Goal: Task Accomplishment & Management: Complete application form

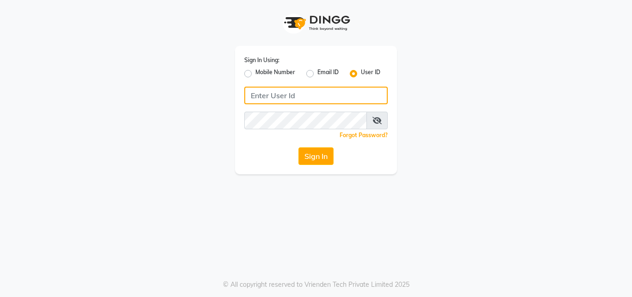
type input "[EMAIL_ADDRESS][DOMAIN_NAME]"
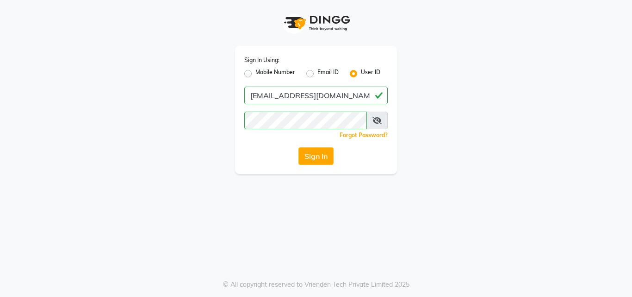
click at [297, 159] on div "Sign In" at bounding box center [315, 156] width 143 height 18
click at [311, 156] on button "Sign In" at bounding box center [316, 156] width 35 height 18
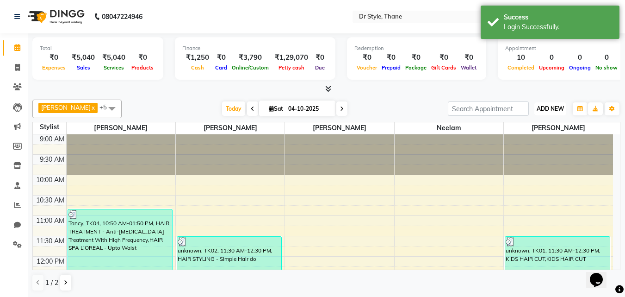
click at [538, 107] on span "ADD NEW" at bounding box center [550, 108] width 27 height 7
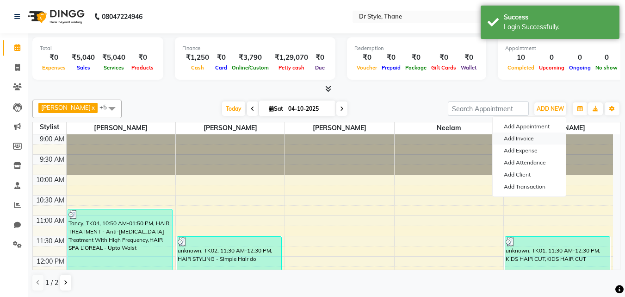
click at [535, 133] on link "Add Invoice" at bounding box center [529, 138] width 73 height 12
select select "service"
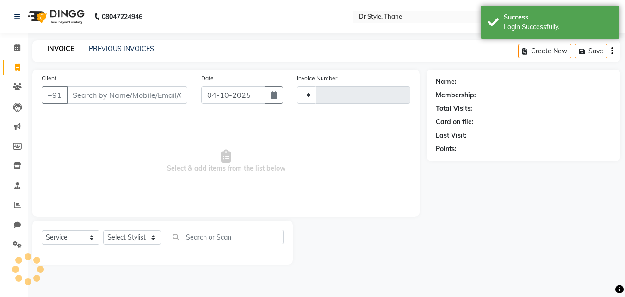
type input "1566"
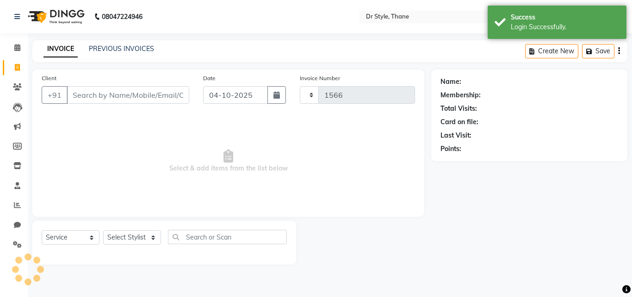
select select "7832"
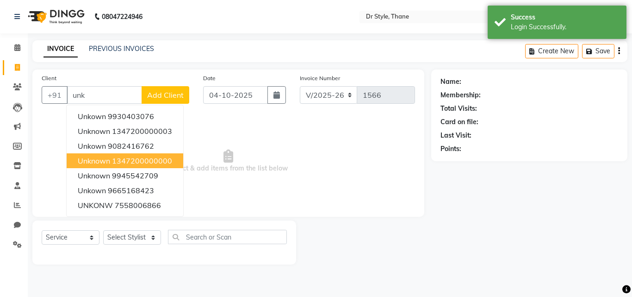
click at [147, 163] on ngb-highlight "1347200000000" at bounding box center [142, 160] width 60 height 9
type input "1347200000000"
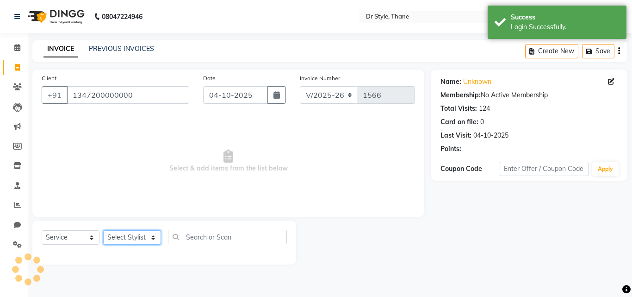
click at [143, 236] on select "Select Stylist [PERSON_NAME] [PERSON_NAME] [PERSON_NAME] [PERSON_NAME] [PERSON_…" at bounding box center [132, 237] width 58 height 14
select select "91939"
click at [103, 230] on select "Select Stylist [PERSON_NAME] [PERSON_NAME] [PERSON_NAME] [PERSON_NAME] [PERSON_…" at bounding box center [132, 237] width 58 height 14
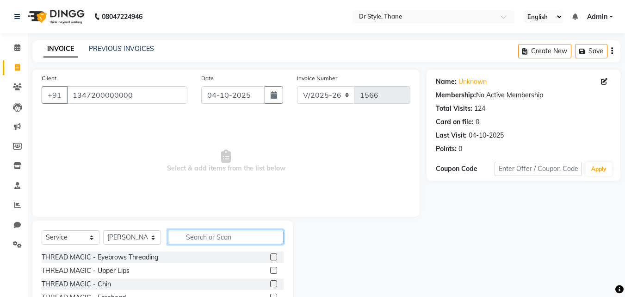
click at [203, 234] on input "text" at bounding box center [226, 237] width 116 height 14
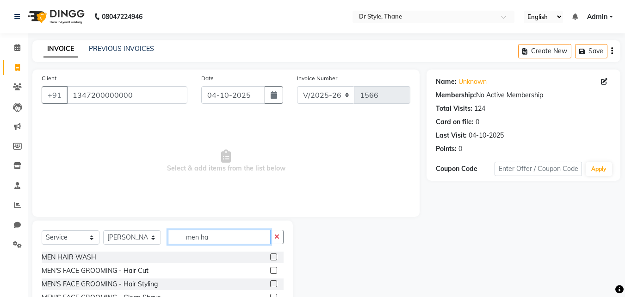
type input "men ha"
click at [274, 269] on label at bounding box center [273, 270] width 7 height 7
click at [274, 269] on input "checkbox" at bounding box center [273, 271] width 6 height 6
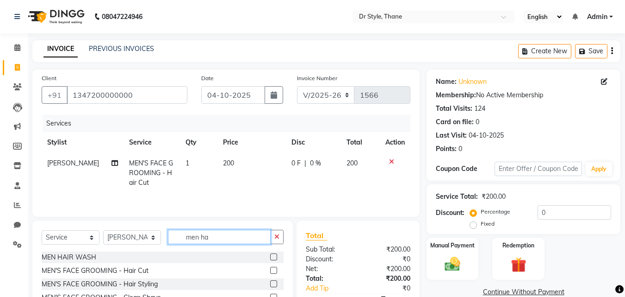
checkbox input "false"
click at [245, 239] on input "men ha" at bounding box center [219, 237] width 103 height 14
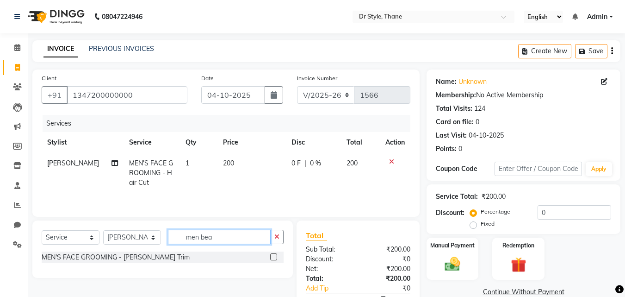
type input "men bea"
click at [275, 257] on label at bounding box center [273, 256] width 7 height 7
click at [275, 257] on input "checkbox" at bounding box center [273, 257] width 6 height 6
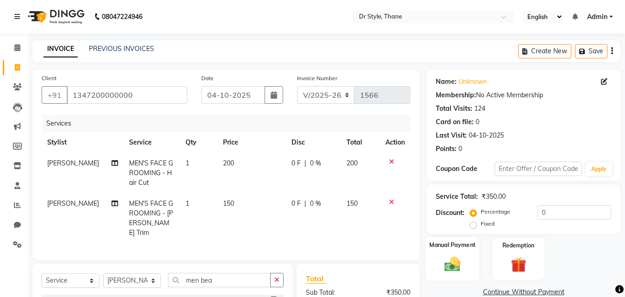
checkbox input "false"
click at [443, 261] on img at bounding box center [453, 264] width 26 height 19
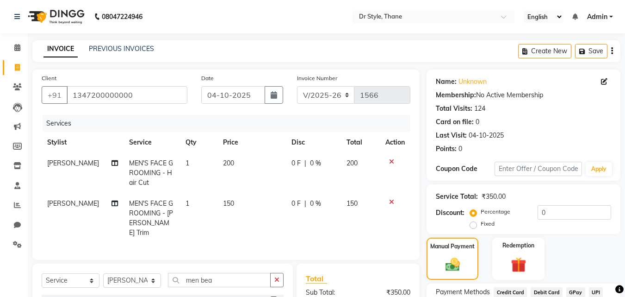
click at [574, 291] on span "GPay" at bounding box center [576, 292] width 19 height 11
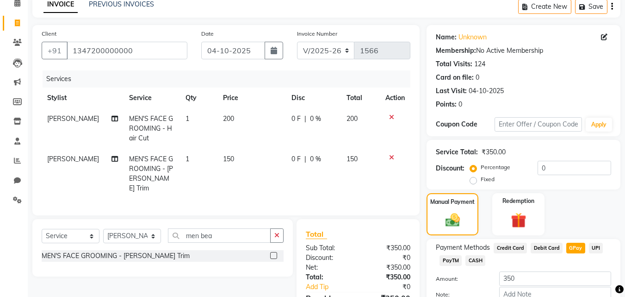
scroll to position [101, 0]
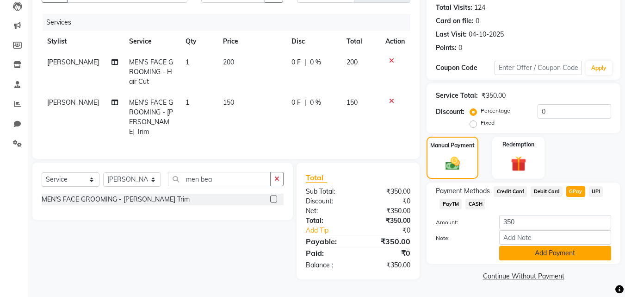
click at [520, 250] on button "Add Payment" at bounding box center [555, 253] width 112 height 14
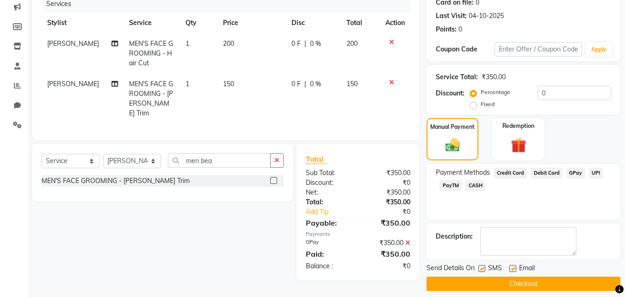
scroll to position [127, 0]
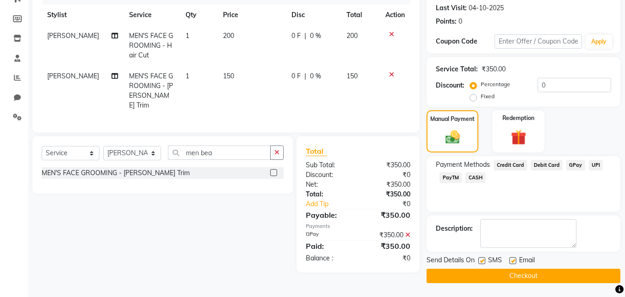
click at [514, 279] on button "Checkout" at bounding box center [524, 275] width 194 height 14
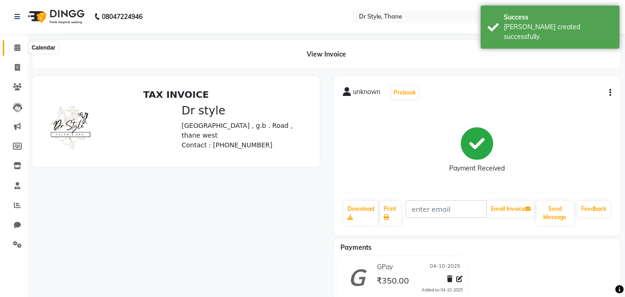
click at [17, 43] on span at bounding box center [17, 48] width 16 height 11
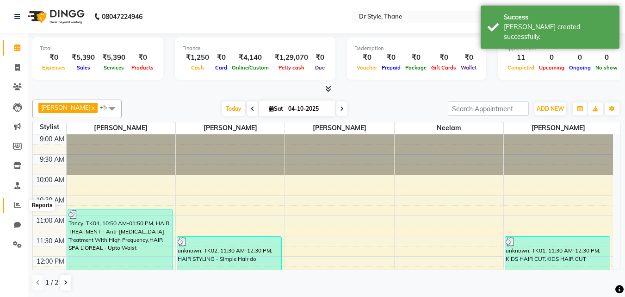
click at [16, 203] on icon at bounding box center [17, 204] width 7 height 7
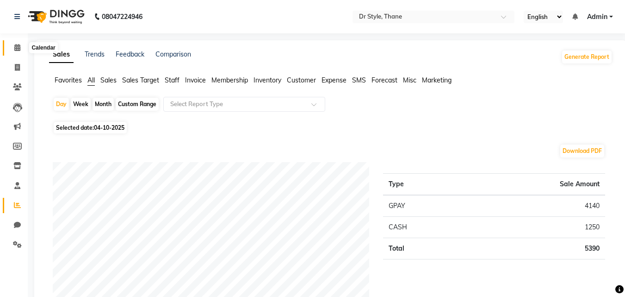
click at [17, 49] on icon at bounding box center [17, 47] width 6 height 7
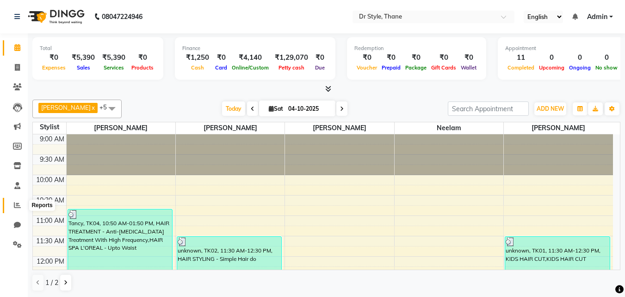
click at [18, 205] on icon at bounding box center [17, 204] width 7 height 7
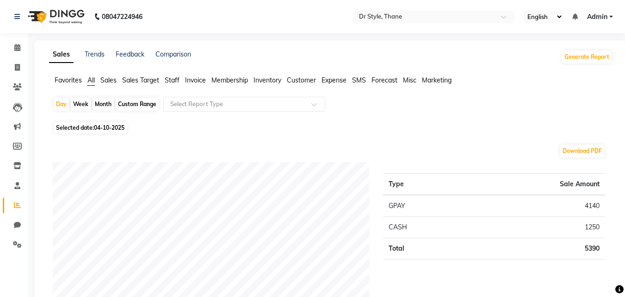
click at [151, 78] on span "Sales Target" at bounding box center [140, 80] width 37 height 8
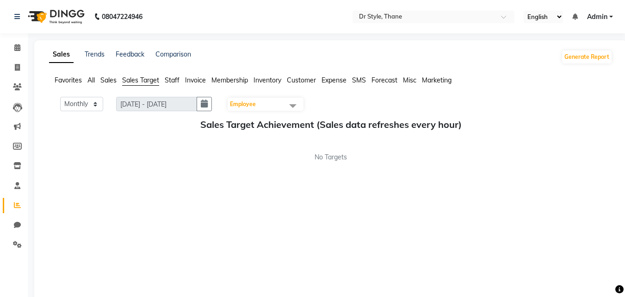
scroll to position [18, 0]
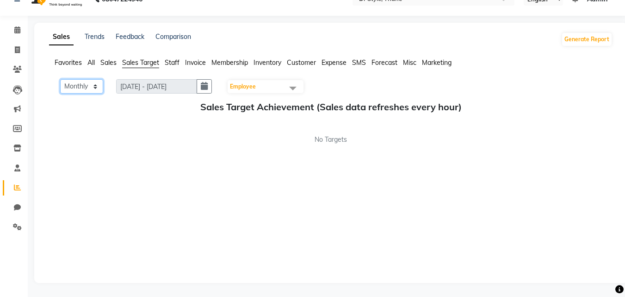
click at [81, 93] on select "Monthly Weekly" at bounding box center [81, 86] width 43 height 14
click at [60, 79] on select "Monthly Weekly" at bounding box center [81, 86] width 43 height 14
click at [78, 88] on select "Monthly Weekly" at bounding box center [81, 86] width 43 height 14
select select "Monthly"
click at [60, 79] on select "Monthly Weekly" at bounding box center [81, 86] width 43 height 14
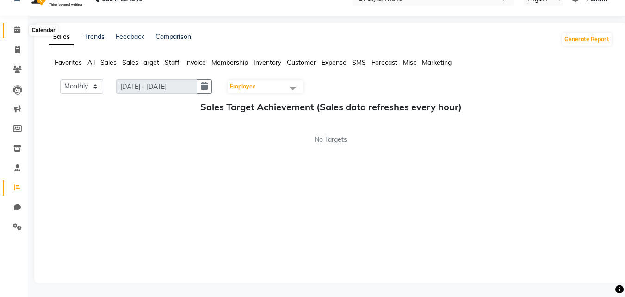
click at [11, 33] on span at bounding box center [17, 30] width 16 height 11
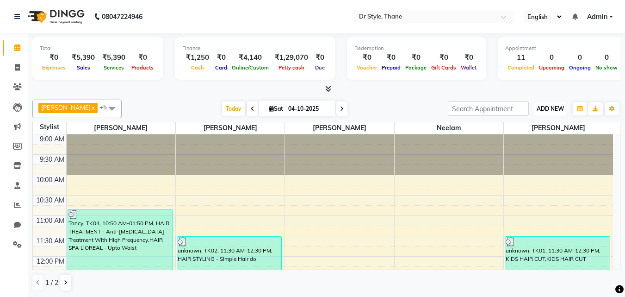
click at [537, 110] on span "ADD NEW" at bounding box center [550, 108] width 27 height 7
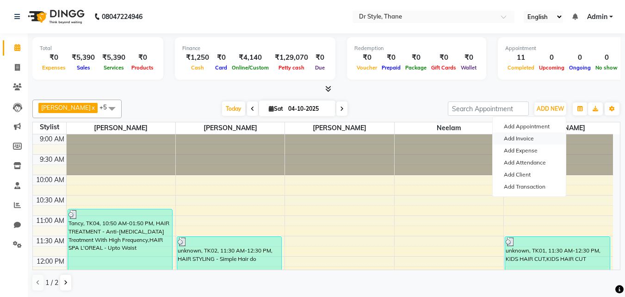
click at [525, 138] on link "Add Invoice" at bounding box center [529, 138] width 73 height 12
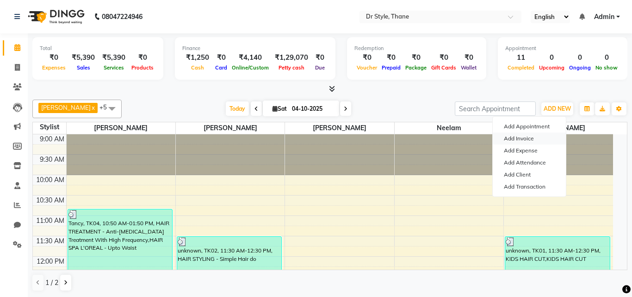
select select "service"
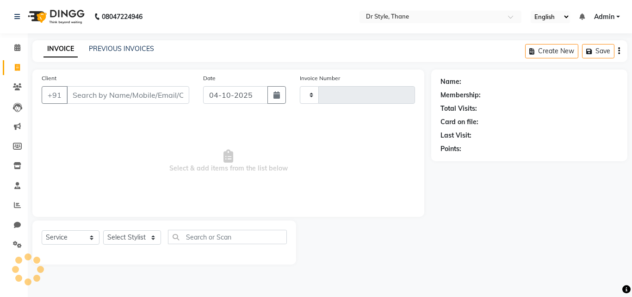
type input "1567"
select select "7832"
click at [124, 96] on input "Client" at bounding box center [128, 95] width 123 height 18
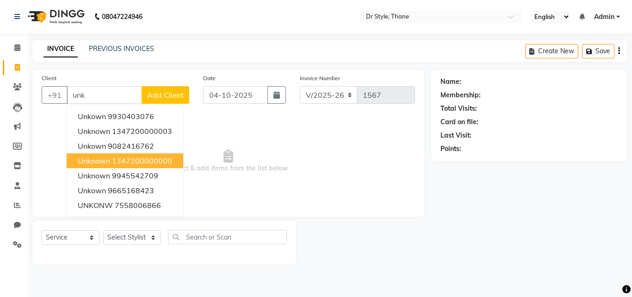
click at [124, 161] on ngb-highlight "1347200000000" at bounding box center [142, 160] width 60 height 9
type input "1347200000000"
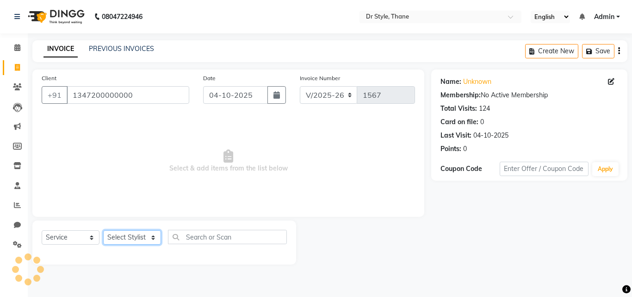
click at [137, 238] on select "Select Stylist" at bounding box center [132, 237] width 58 height 14
click at [125, 236] on select "Select Stylist" at bounding box center [132, 237] width 58 height 14
click at [125, 238] on select "Select Stylist" at bounding box center [132, 237] width 58 height 14
click at [137, 101] on input "1347200000000" at bounding box center [128, 95] width 123 height 18
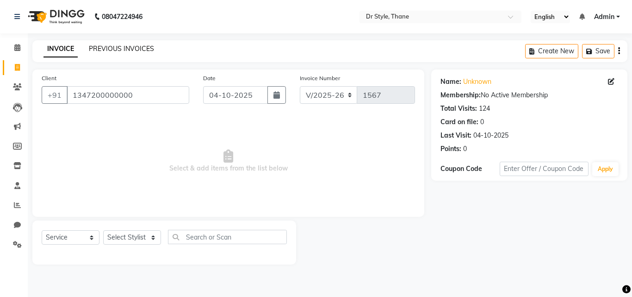
click at [102, 50] on link "PREVIOUS INVOICES" at bounding box center [121, 48] width 65 height 8
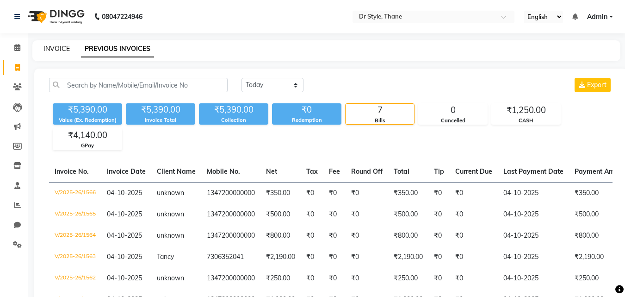
click at [65, 49] on link "INVOICE" at bounding box center [57, 48] width 26 height 8
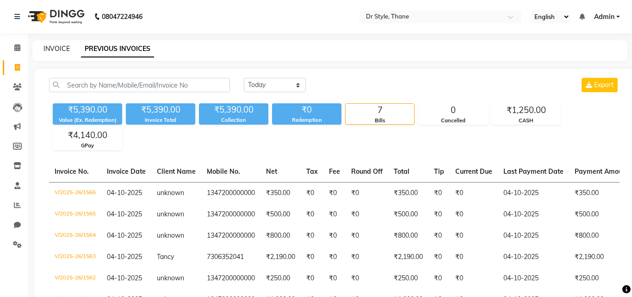
select select "7832"
select select "service"
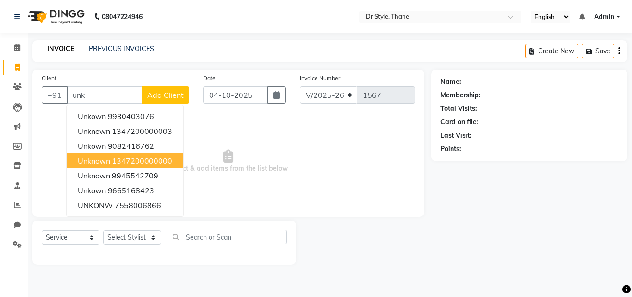
click at [107, 159] on span "unknown" at bounding box center [94, 160] width 32 height 9
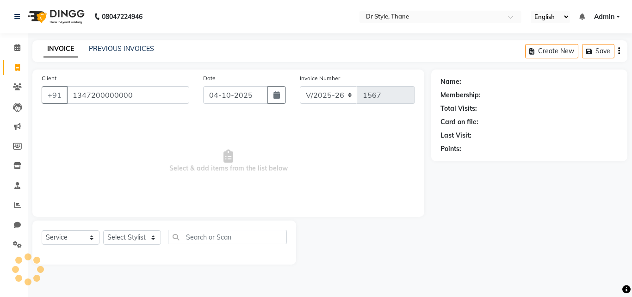
type input "1347200000000"
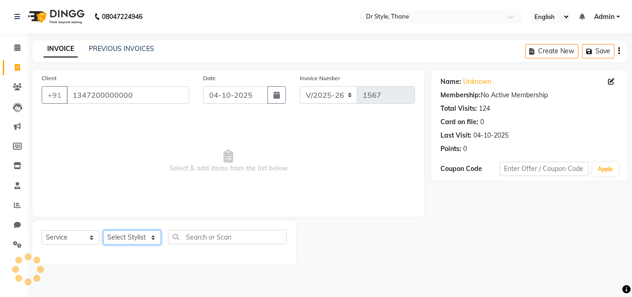
click at [133, 240] on select "Select Stylist [PERSON_NAME] [PERSON_NAME] [PERSON_NAME] [PERSON_NAME] [PERSON_…" at bounding box center [132, 237] width 58 height 14
select select "92022"
click at [103, 230] on select "Select Stylist [PERSON_NAME] [PERSON_NAME] [PERSON_NAME] [PERSON_NAME] [PERSON_…" at bounding box center [132, 237] width 58 height 14
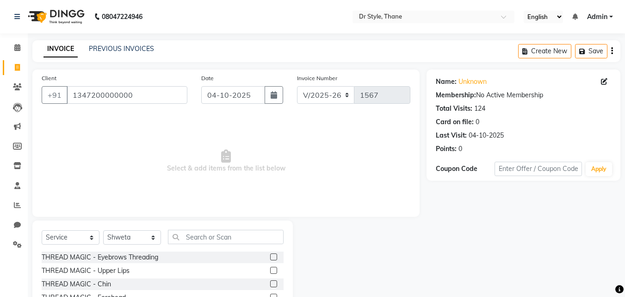
click at [270, 257] on label at bounding box center [273, 256] width 7 height 7
click at [270, 257] on input "checkbox" at bounding box center [273, 257] width 6 height 6
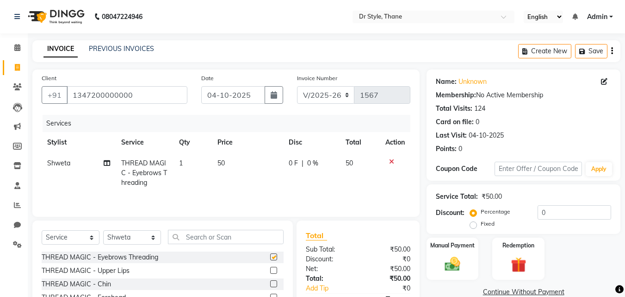
checkbox input "false"
click at [270, 271] on label at bounding box center [273, 270] width 7 height 7
click at [270, 271] on input "checkbox" at bounding box center [273, 271] width 6 height 6
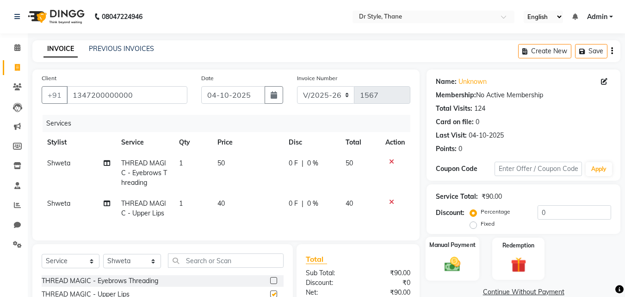
checkbox input "false"
click at [472, 258] on div "Manual Payment" at bounding box center [453, 259] width 54 height 44
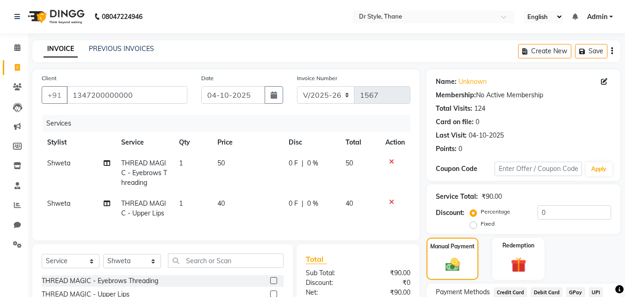
scroll to position [105, 0]
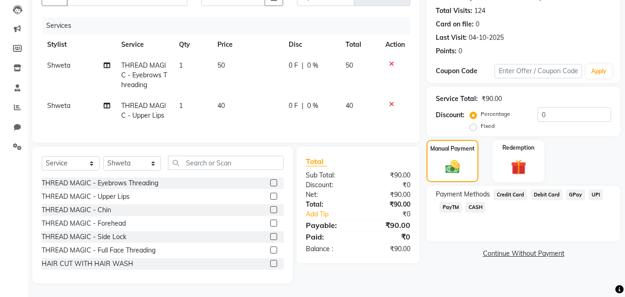
click at [470, 202] on span "CASH" at bounding box center [476, 207] width 20 height 11
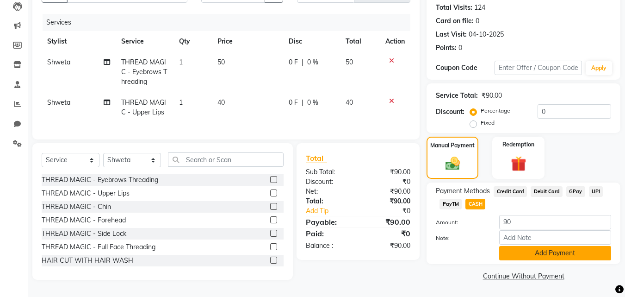
click at [530, 255] on button "Add Payment" at bounding box center [555, 253] width 112 height 14
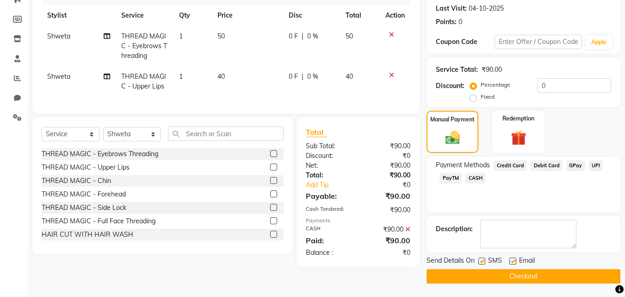
scroll to position [127, 0]
click at [525, 272] on button "Checkout" at bounding box center [524, 275] width 194 height 14
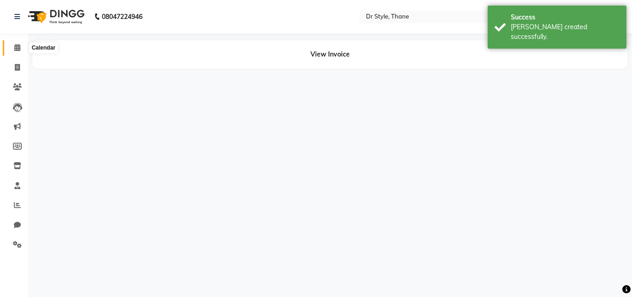
click at [19, 50] on icon at bounding box center [17, 47] width 6 height 7
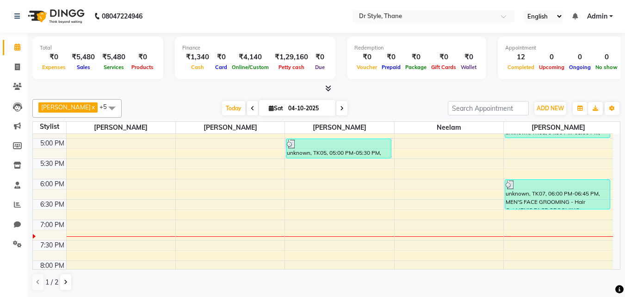
scroll to position [435, 0]
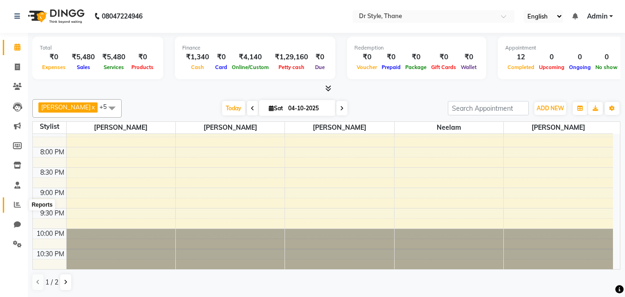
click at [23, 205] on span at bounding box center [17, 204] width 16 height 11
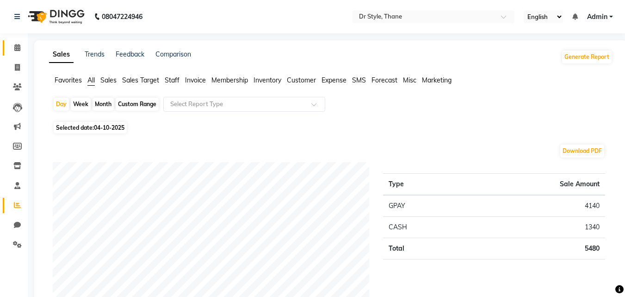
click at [17, 41] on link "Calendar" at bounding box center [14, 47] width 22 height 15
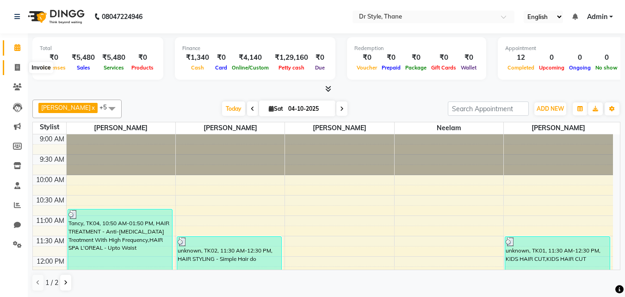
click at [17, 71] on span at bounding box center [17, 67] width 16 height 11
select select "service"
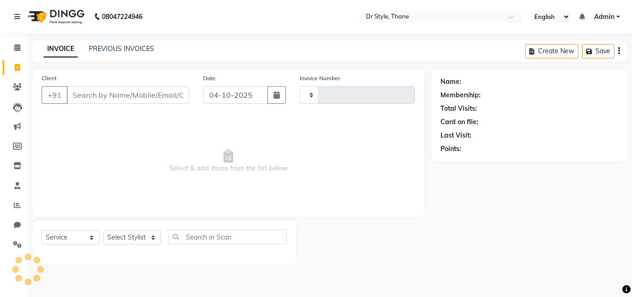
type input "1568"
select select "7832"
click at [17, 51] on span at bounding box center [17, 48] width 16 height 11
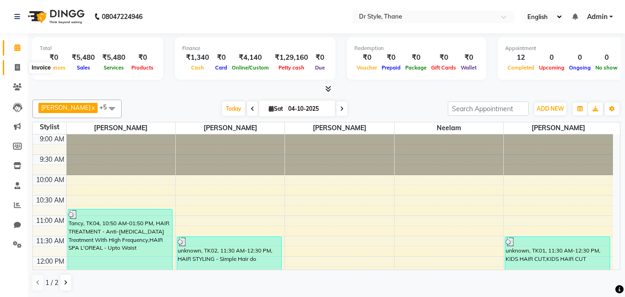
click at [13, 65] on span at bounding box center [17, 67] width 16 height 11
select select "service"
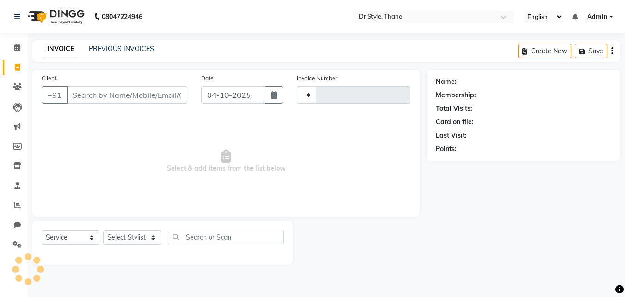
type input "1568"
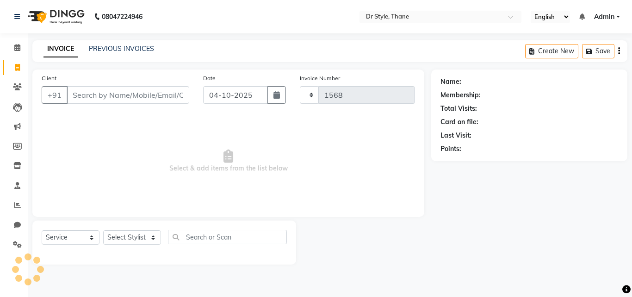
select select "7832"
click at [15, 47] on icon at bounding box center [17, 47] width 6 height 7
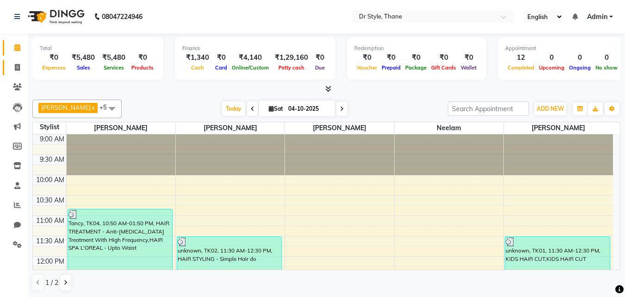
click at [19, 73] on link "Invoice" at bounding box center [14, 67] width 22 height 15
select select "service"
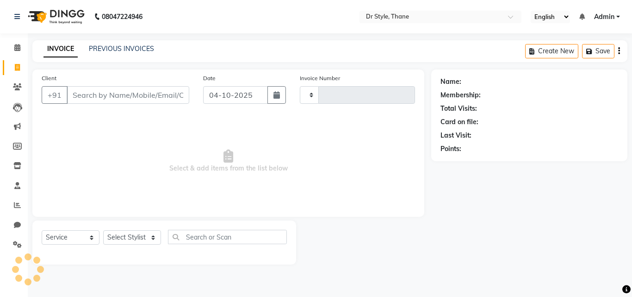
type input "1568"
select select "7832"
click at [17, 44] on icon at bounding box center [17, 47] width 6 height 7
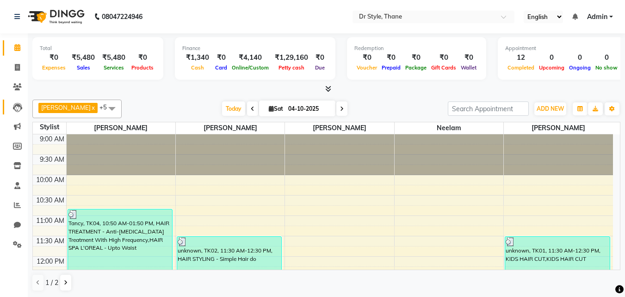
drag, startPoint x: 577, startPoint y: 264, endPoint x: 632, endPoint y: 126, distance: 148.8
drag, startPoint x: 632, startPoint y: 126, endPoint x: 17, endPoint y: 45, distance: 620.4
click at [17, 45] on icon at bounding box center [17, 47] width 6 height 7
click at [14, 62] on span at bounding box center [17, 67] width 16 height 11
select select "service"
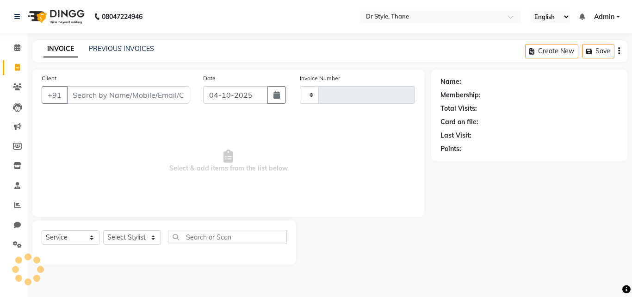
type input "1568"
select select "7832"
click at [15, 47] on icon at bounding box center [17, 47] width 6 height 7
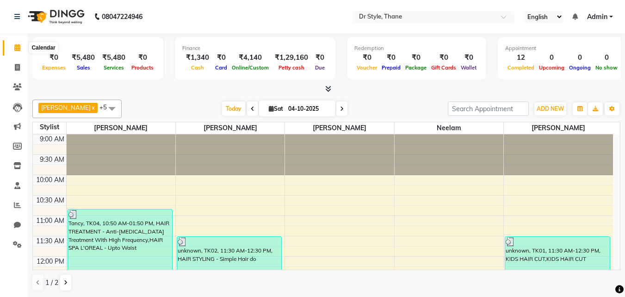
click at [16, 48] on icon at bounding box center [17, 47] width 6 height 7
click at [17, 65] on icon at bounding box center [17, 67] width 5 height 7
select select "service"
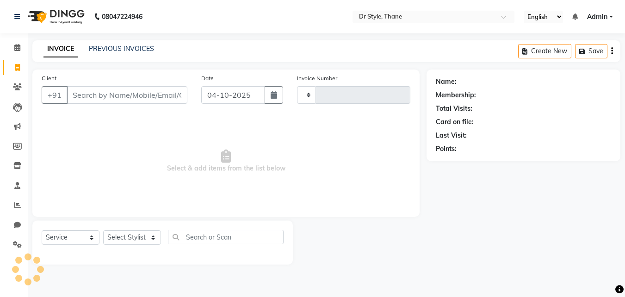
type input "1568"
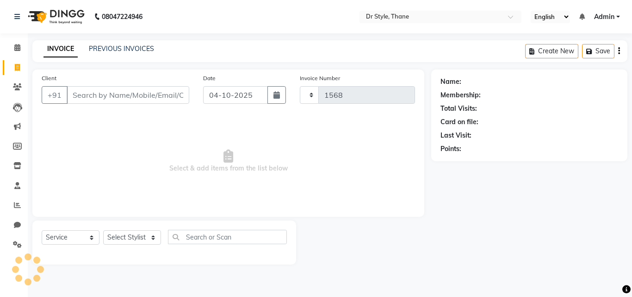
select select "7832"
click at [14, 50] on icon at bounding box center [17, 47] width 6 height 7
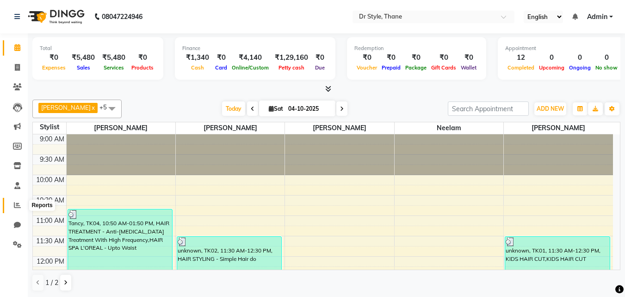
click at [11, 204] on span at bounding box center [17, 205] width 16 height 11
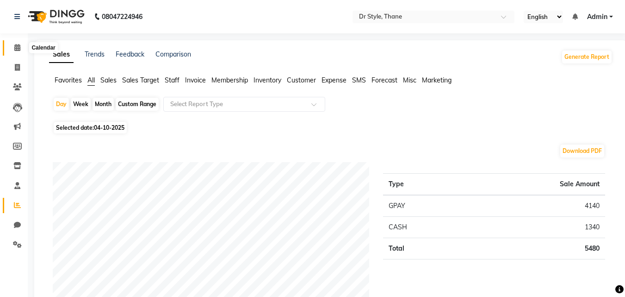
click at [19, 45] on icon at bounding box center [17, 47] width 6 height 7
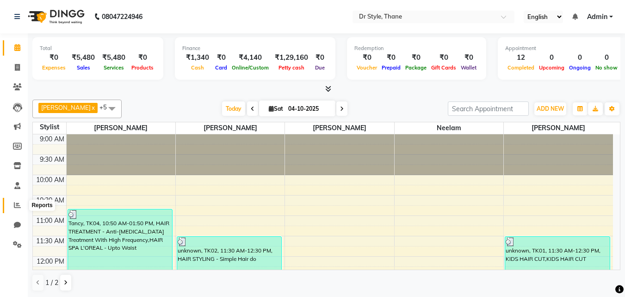
click at [18, 208] on icon at bounding box center [17, 204] width 7 height 7
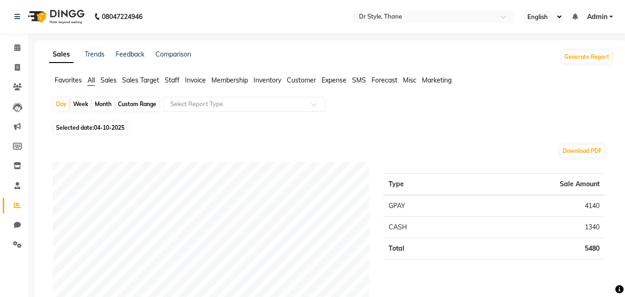
click at [18, 208] on icon at bounding box center [17, 204] width 7 height 7
click at [18, 67] on icon at bounding box center [17, 67] width 5 height 7
select select "service"
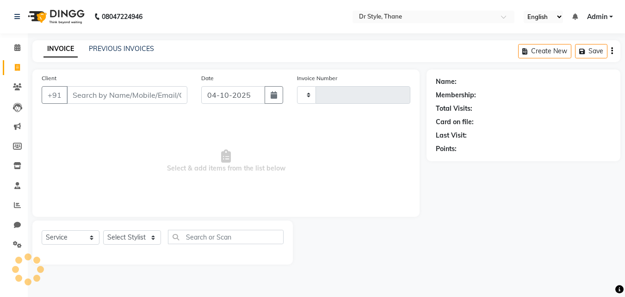
type input "1568"
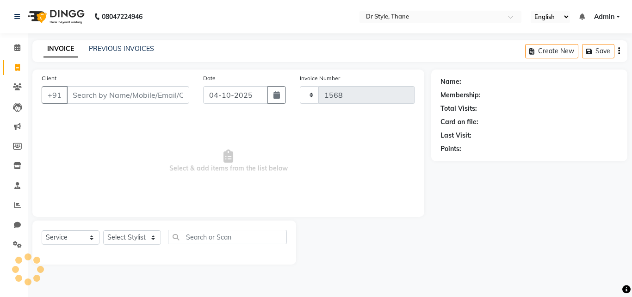
select select "7832"
click at [18, 47] on icon at bounding box center [17, 47] width 6 height 7
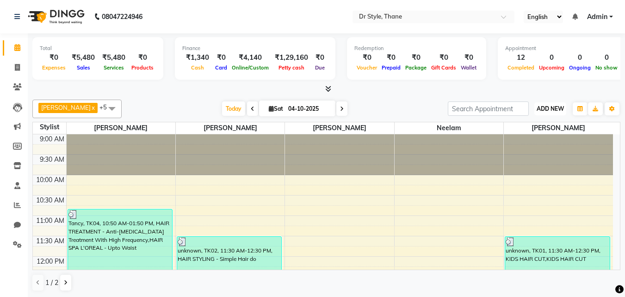
click at [536, 103] on button "ADD NEW Toggle Dropdown" at bounding box center [551, 108] width 32 height 13
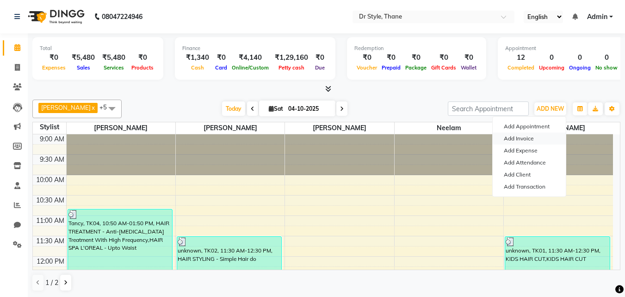
click at [520, 142] on link "Add Invoice" at bounding box center [529, 138] width 73 height 12
select select "7832"
select select "service"
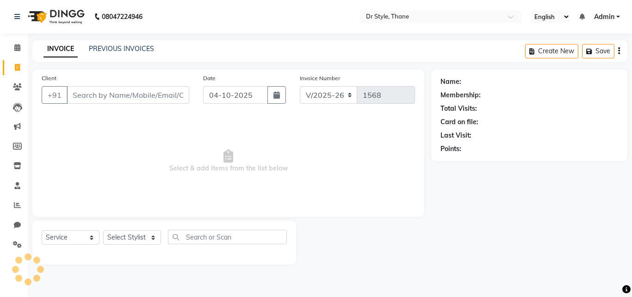
click at [175, 93] on input "Client" at bounding box center [128, 95] width 123 height 18
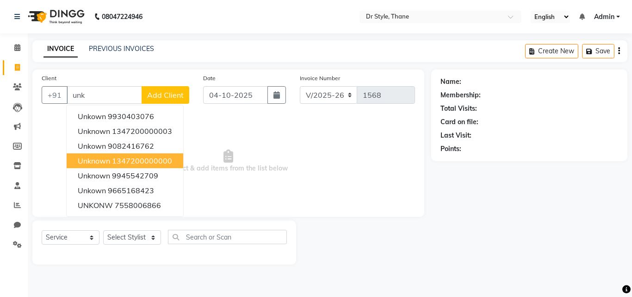
click at [147, 158] on ngb-highlight "1347200000000" at bounding box center [142, 160] width 60 height 9
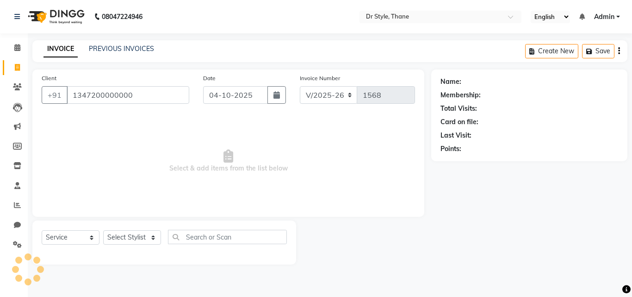
type input "1347200000000"
click at [149, 236] on select "Select Stylist [PERSON_NAME] [PERSON_NAME] [PERSON_NAME] [PERSON_NAME] [PERSON_…" at bounding box center [132, 237] width 58 height 14
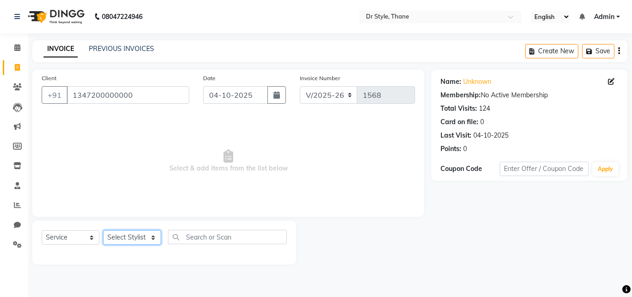
select select "86376"
click at [103, 230] on select "Select Stylist [PERSON_NAME] [PERSON_NAME] [PERSON_NAME] [PERSON_NAME] [PERSON_…" at bounding box center [132, 237] width 58 height 14
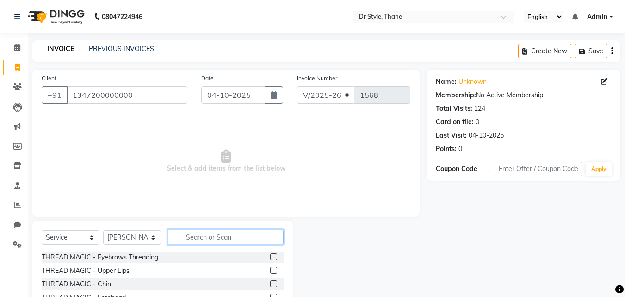
click at [201, 239] on input "text" at bounding box center [226, 237] width 116 height 14
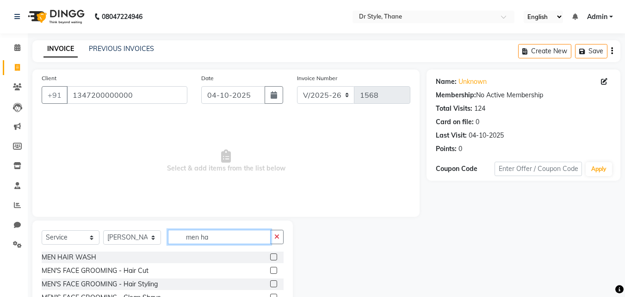
type input "men ha"
click at [276, 271] on label at bounding box center [273, 270] width 7 height 7
click at [276, 271] on input "checkbox" at bounding box center [273, 271] width 6 height 6
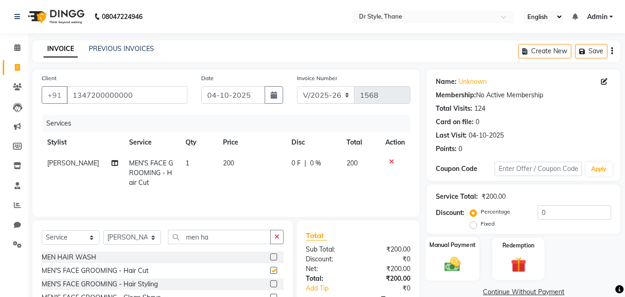
checkbox input "false"
click at [440, 269] on img at bounding box center [453, 264] width 26 height 19
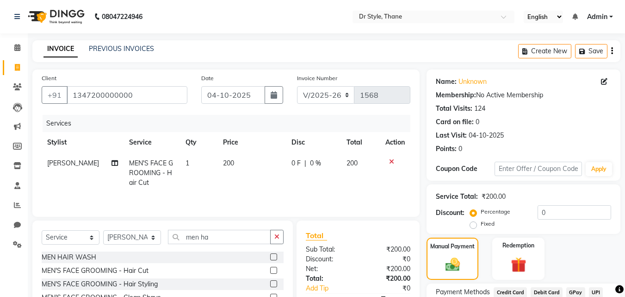
scroll to position [75, 0]
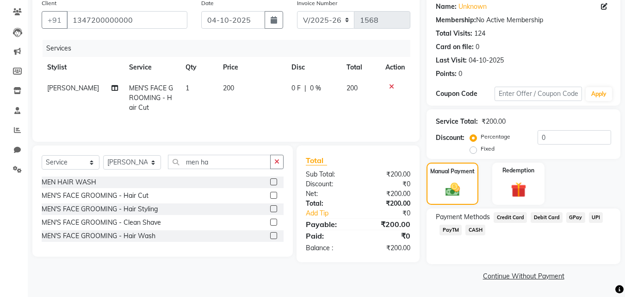
click at [574, 214] on span "GPay" at bounding box center [576, 217] width 19 height 11
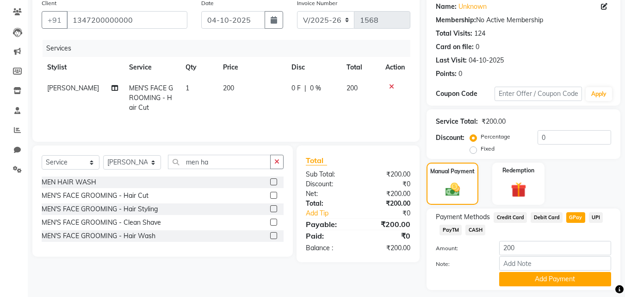
click at [532, 288] on div "Payment Methods Credit Card Debit Card GPay UPI PayTM CASH Amount: 200 Note: Ad…" at bounding box center [524, 248] width 194 height 81
click at [532, 282] on button "Add Payment" at bounding box center [555, 279] width 112 height 14
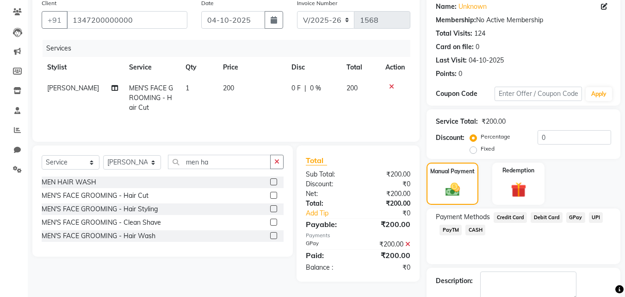
scroll to position [127, 0]
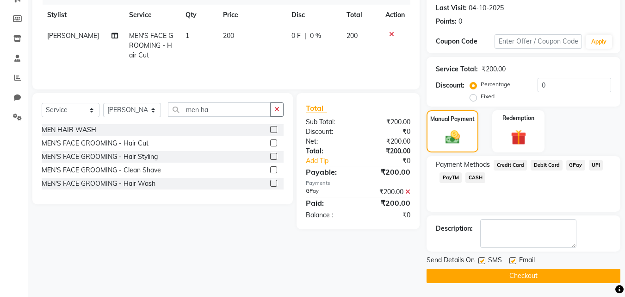
click at [475, 276] on button "Checkout" at bounding box center [524, 275] width 194 height 14
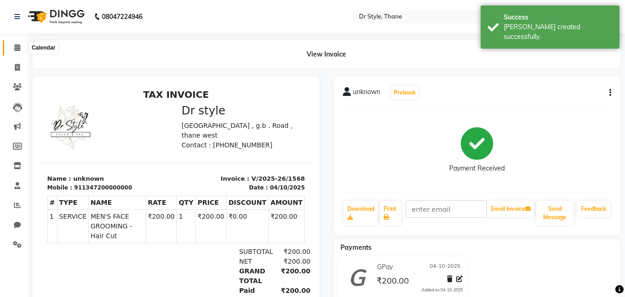
click at [16, 49] on icon at bounding box center [17, 47] width 6 height 7
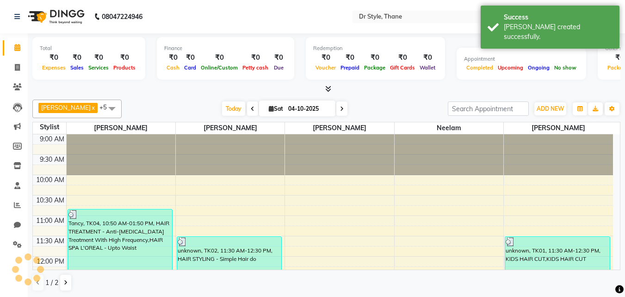
scroll to position [417, 0]
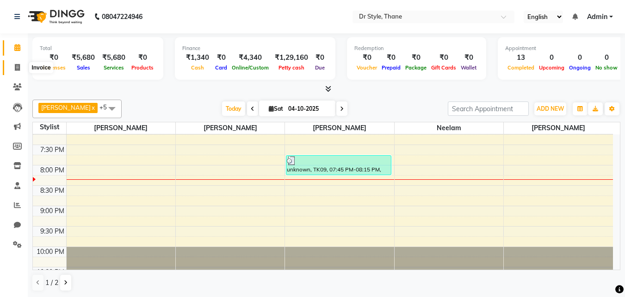
click at [18, 65] on icon at bounding box center [17, 67] width 5 height 7
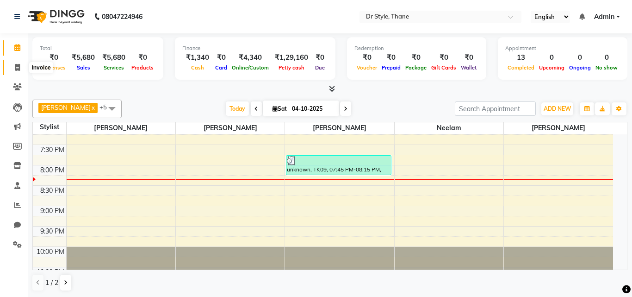
select select "7832"
select select "service"
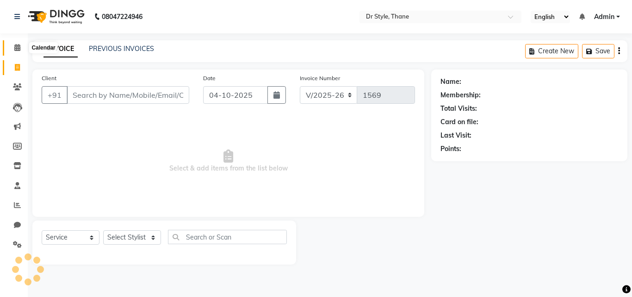
click at [15, 50] on icon at bounding box center [17, 47] width 6 height 7
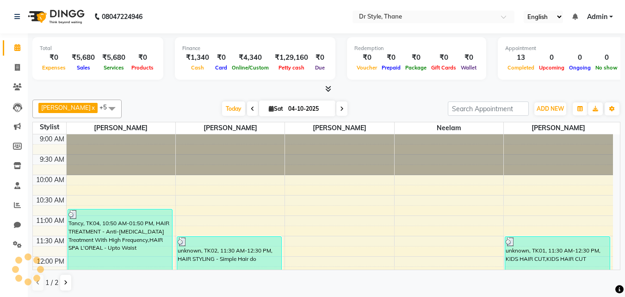
scroll to position [417, 0]
